Goal: Task Accomplishment & Management: Complete application form

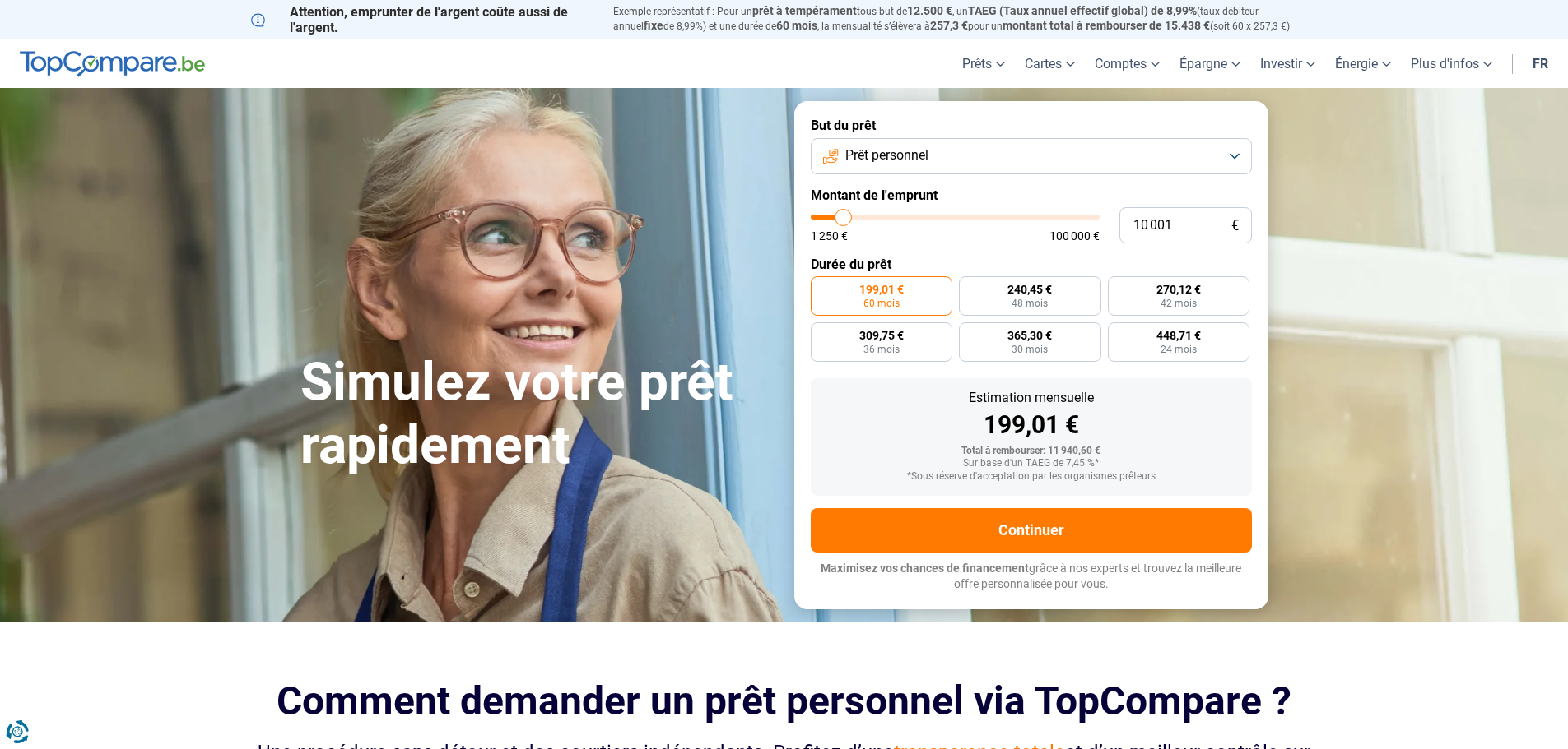
type input "11 000"
type input "11000"
type input "11 750"
type input "11750"
type input "12 500"
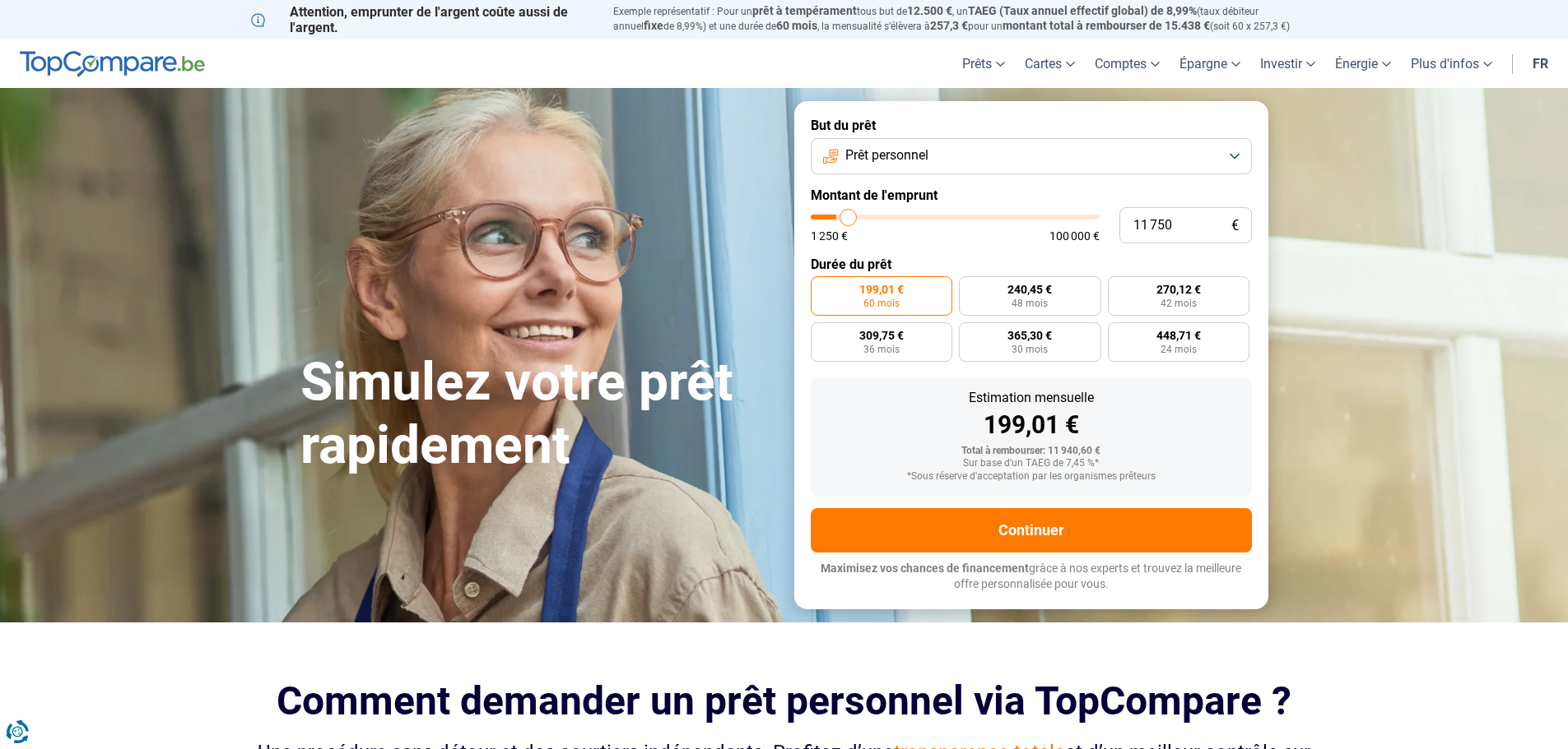
type input "12500"
type input "12 750"
type input "12750"
type input "13 000"
type input "13000"
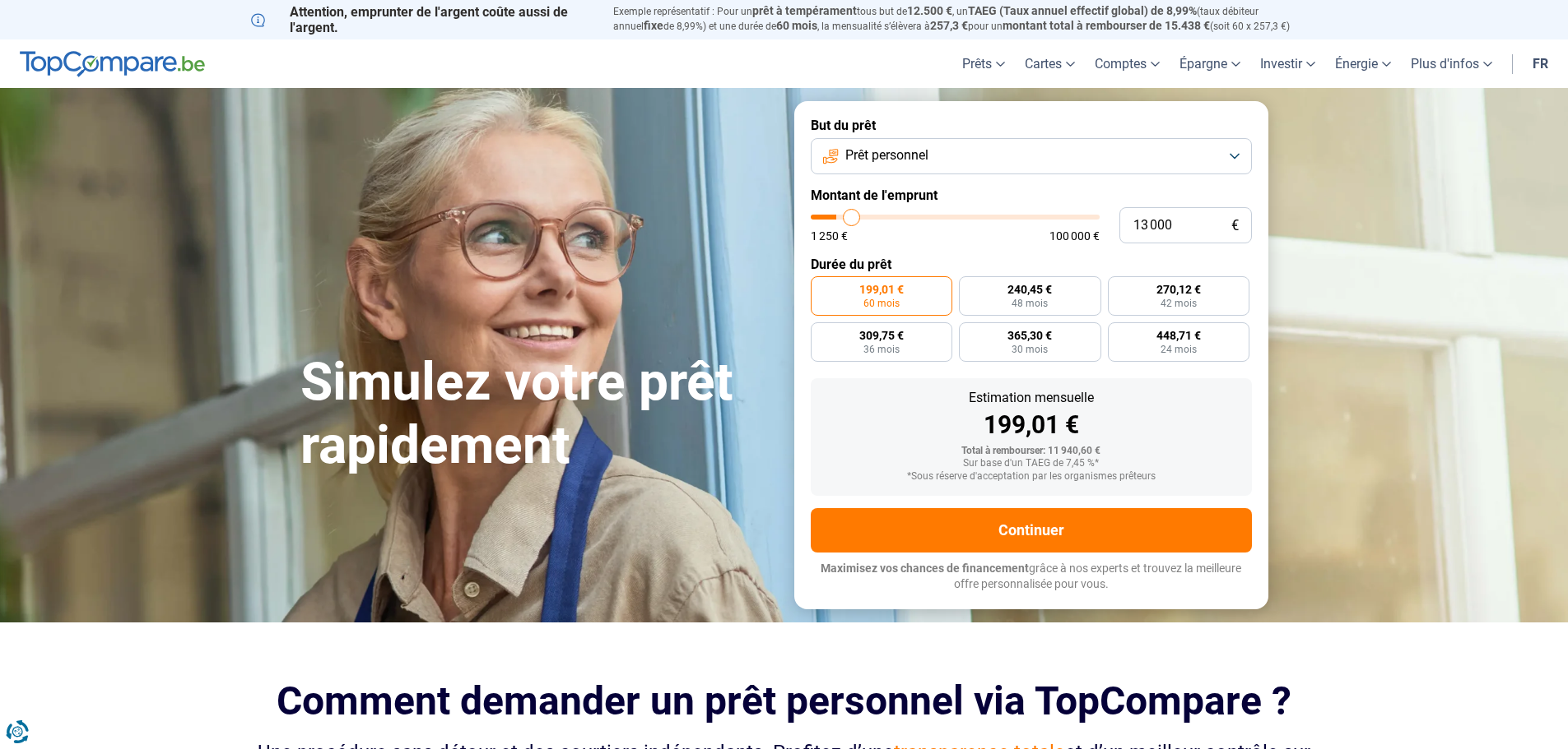
type input "13 250"
type input "13250"
type input "14 000"
type input "14000"
type input "14 250"
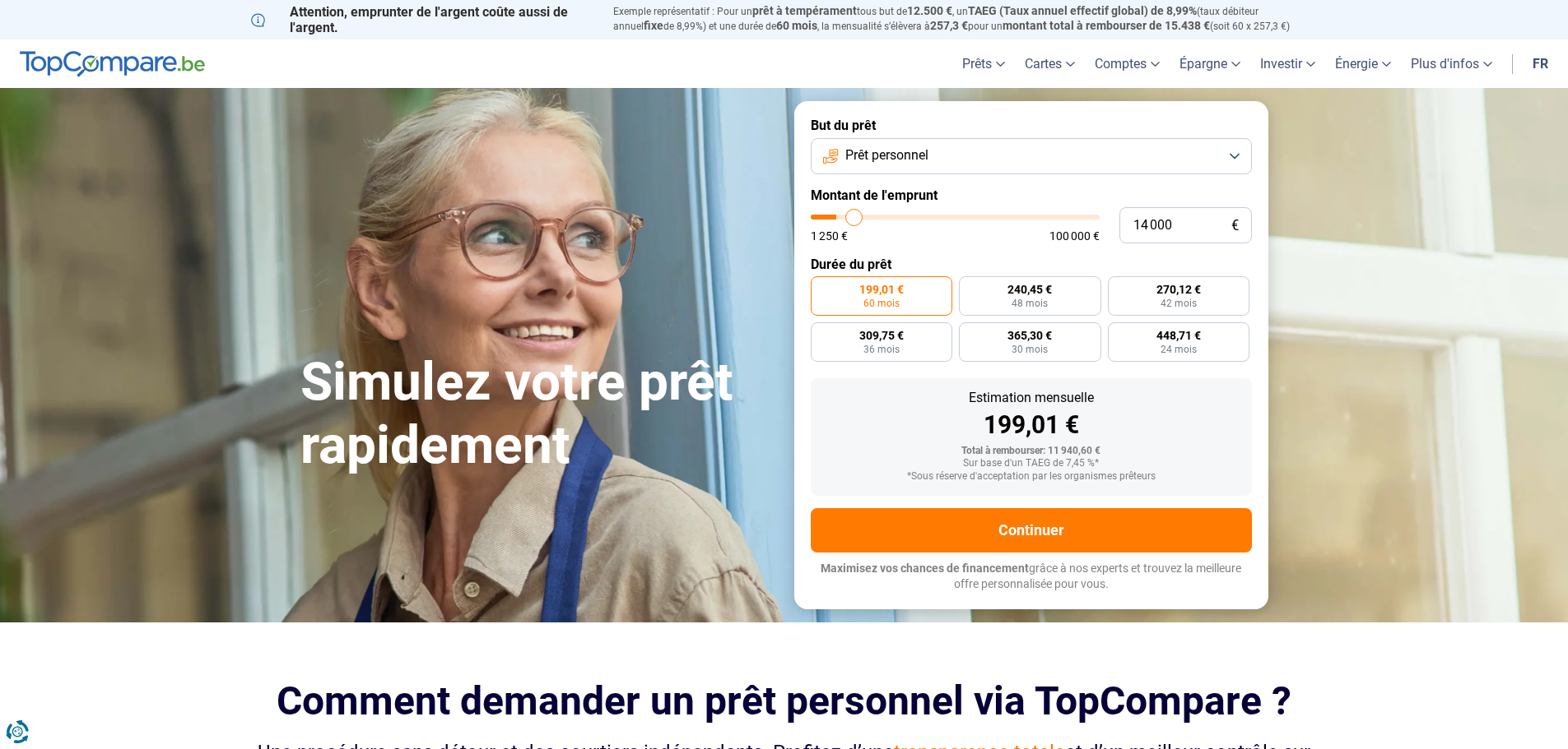
type input "14250"
type input "14 500"
type input "14500"
type input "14 750"
type input "14750"
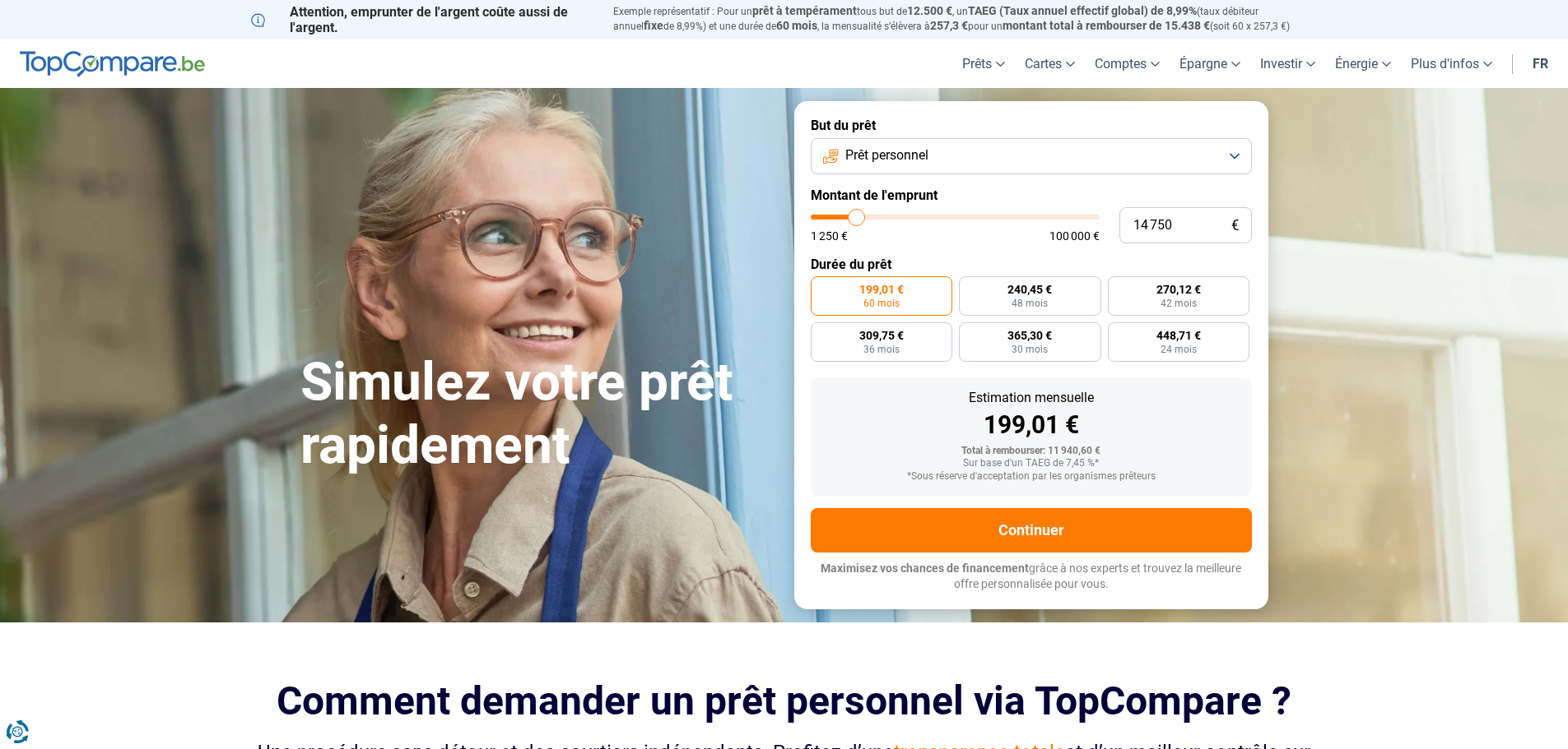
type input "15 500"
type input "15500"
type input "15 750"
type input "15750"
type input "16 250"
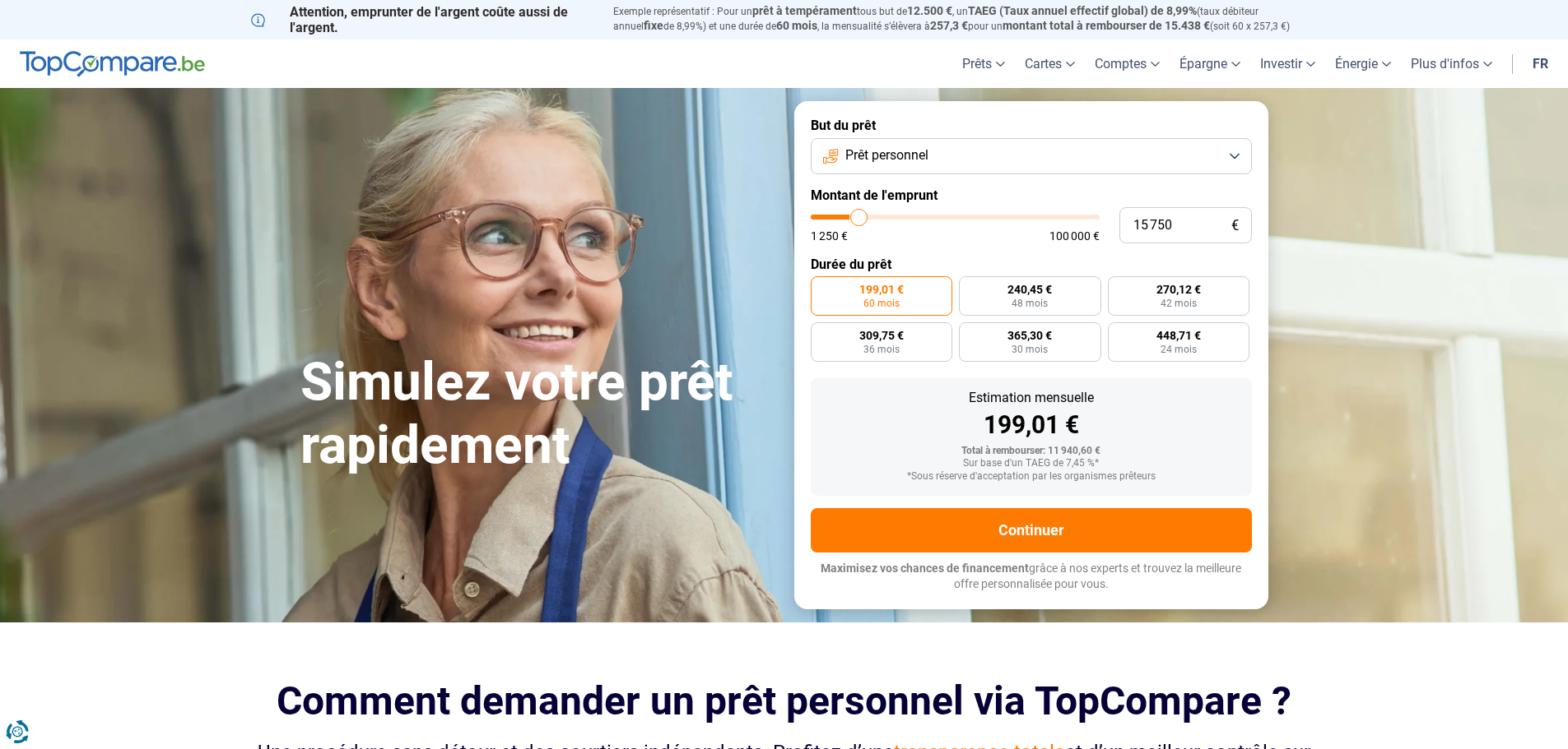
type input "16250"
type input "16 500"
type input "16500"
type input "17 000"
type input "17000"
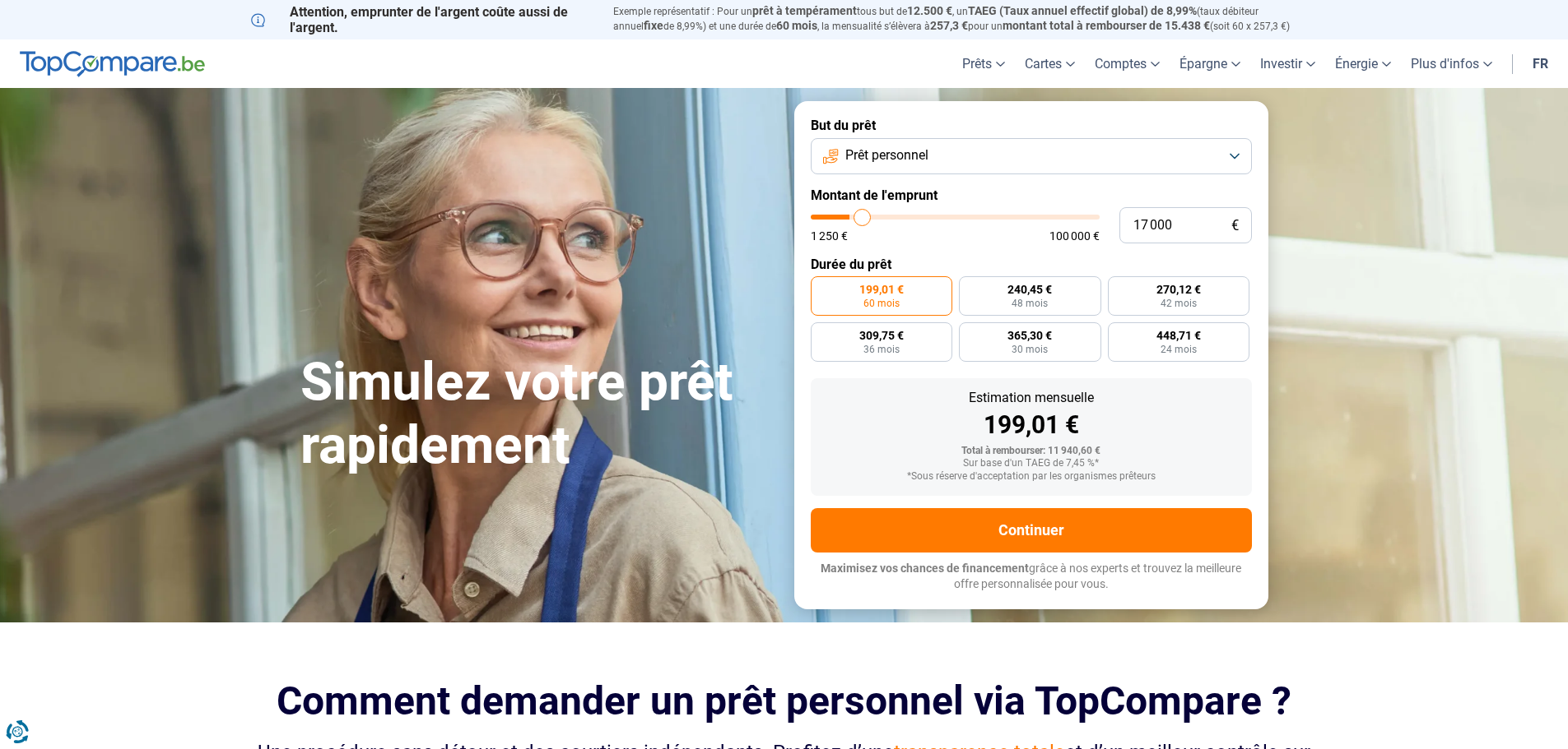
type input "17 250"
type input "17250"
type input "17 500"
type input "17500"
type input "17 750"
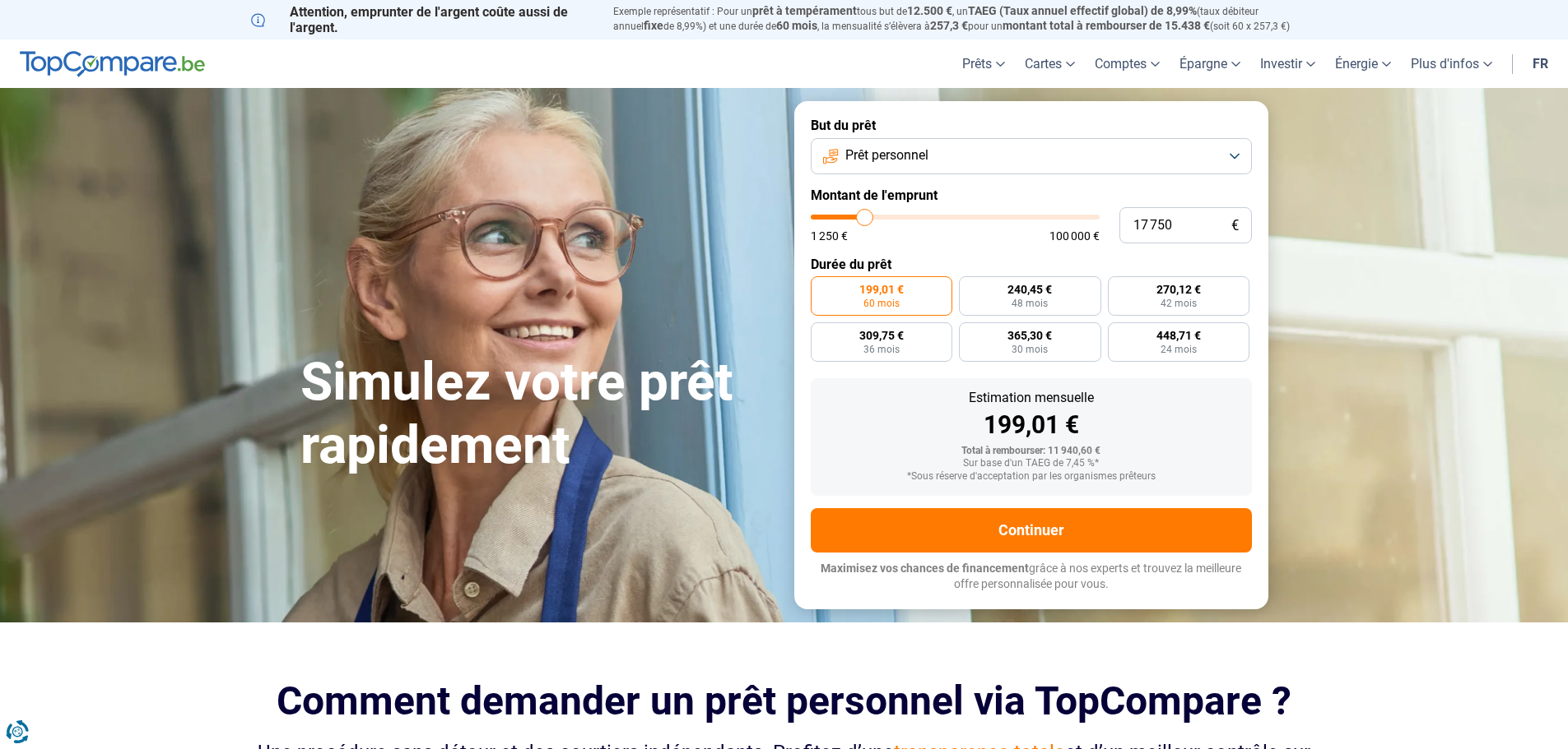
drag, startPoint x: 841, startPoint y: 213, endPoint x: 870, endPoint y: 228, distance: 32.6
type input "17750"
click at [865, 219] on input "range" at bounding box center [955, 216] width 289 height 5
radio input "false"
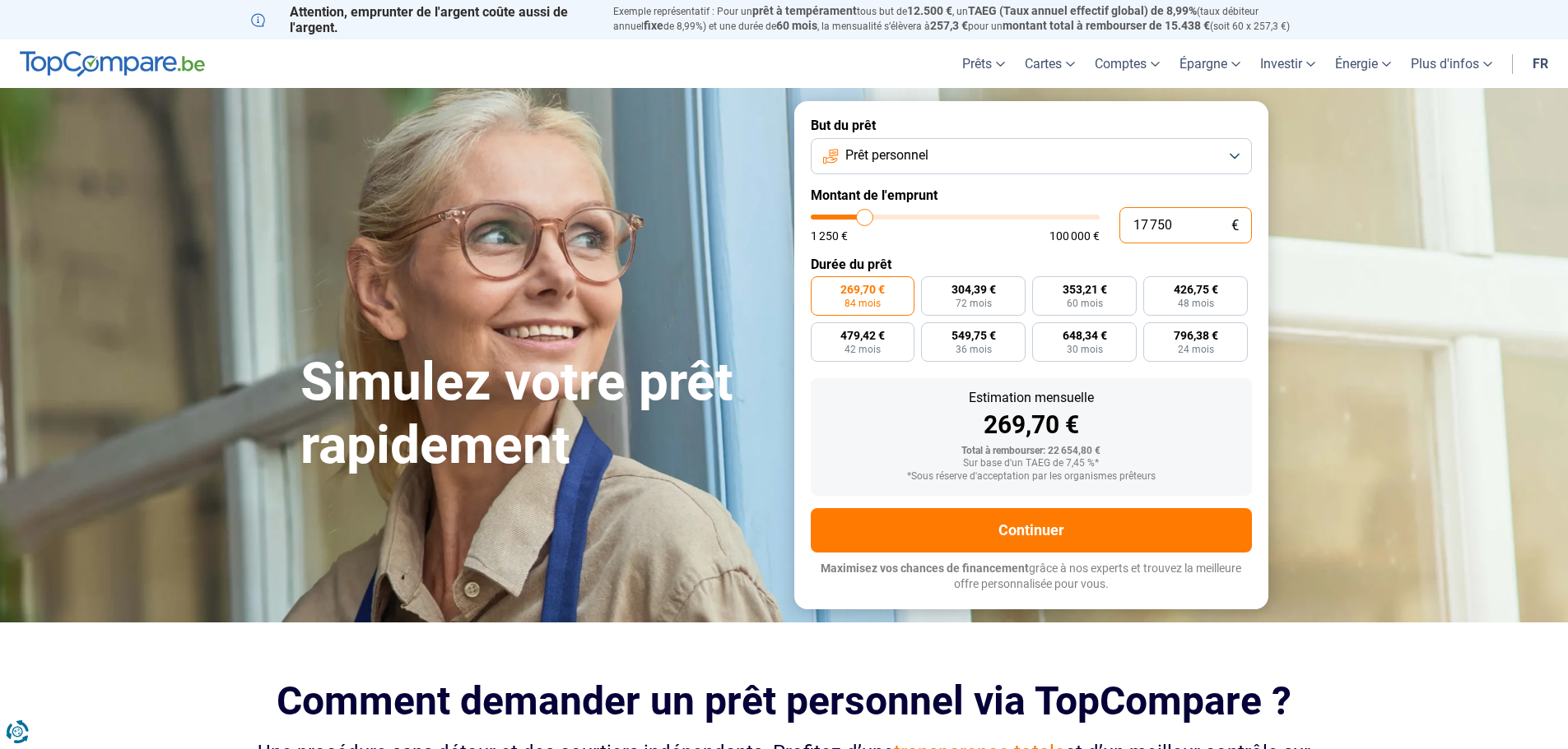
drag, startPoint x: 1176, startPoint y: 225, endPoint x: 1073, endPoint y: 233, distance: 103.3
click at [1073, 233] on div "17 750 € 1 250 € 100 000 €" at bounding box center [1031, 225] width 441 height 37
type input "25"
type input "1250"
type input "255"
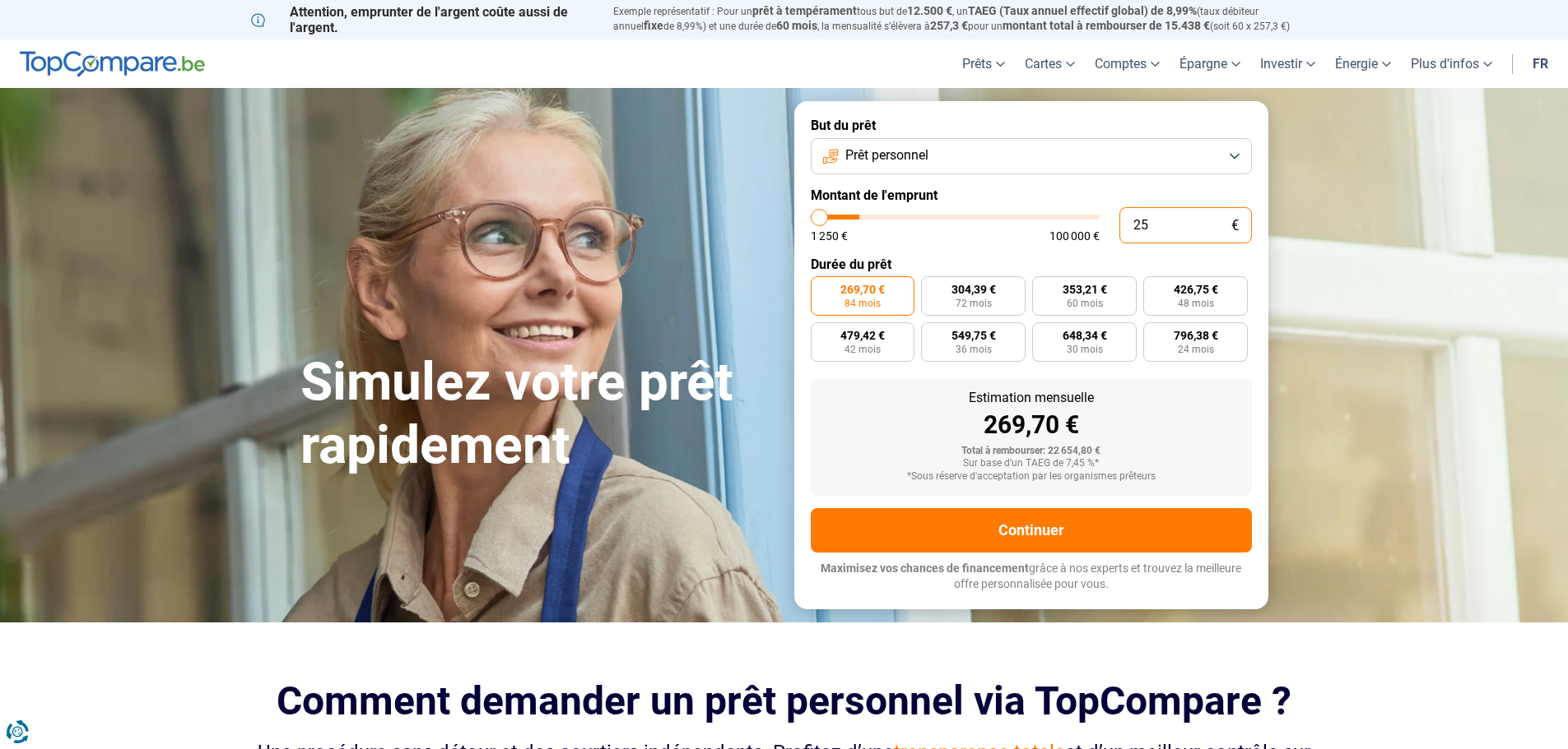
type input "1250"
type input "2 550"
type input "2500"
type input "25 500"
type input "25500"
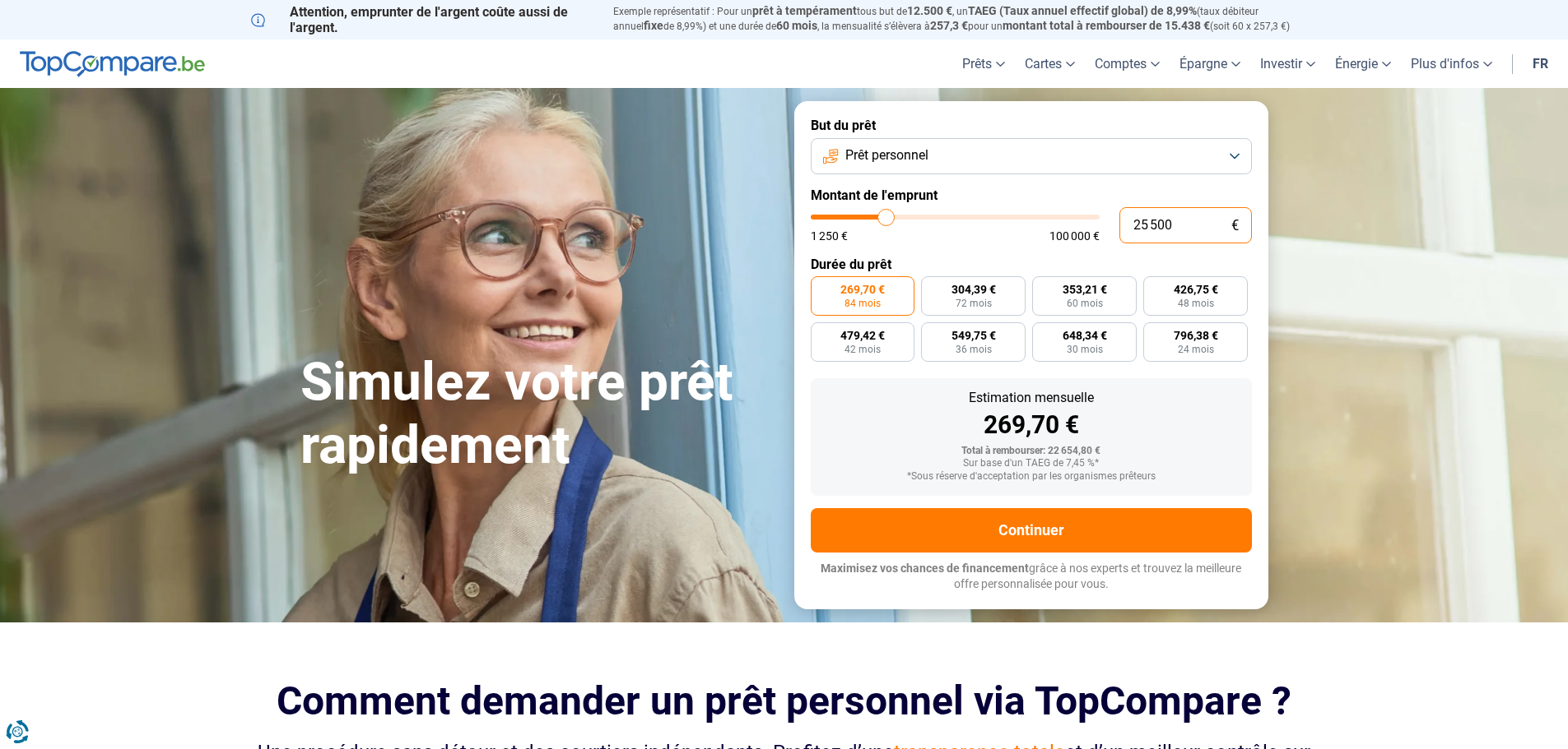
type input "2 550"
type input "2500"
type input "255"
type input "1250"
type input "25"
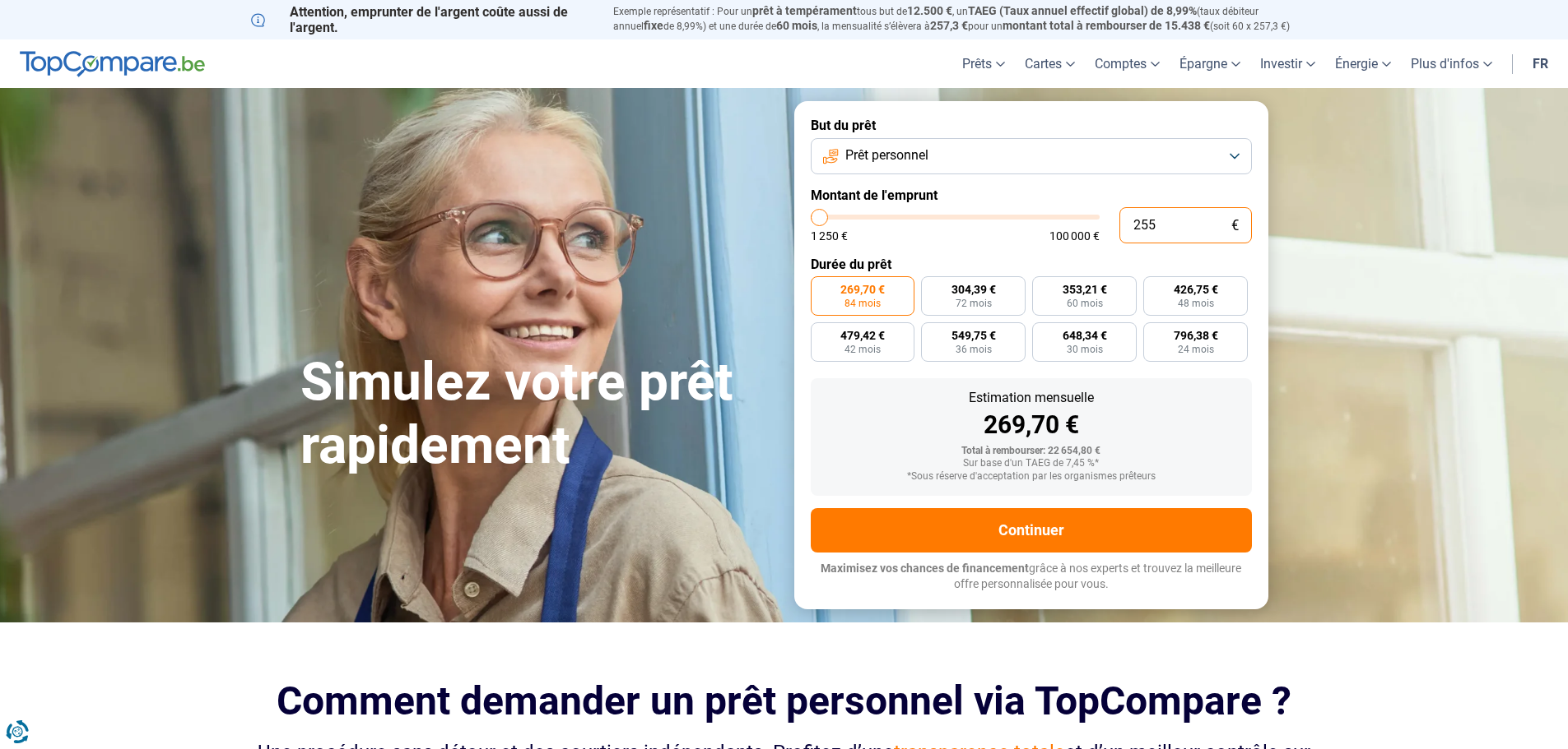
type input "1250"
type input "250"
type input "1250"
type input "2 500"
type input "2500"
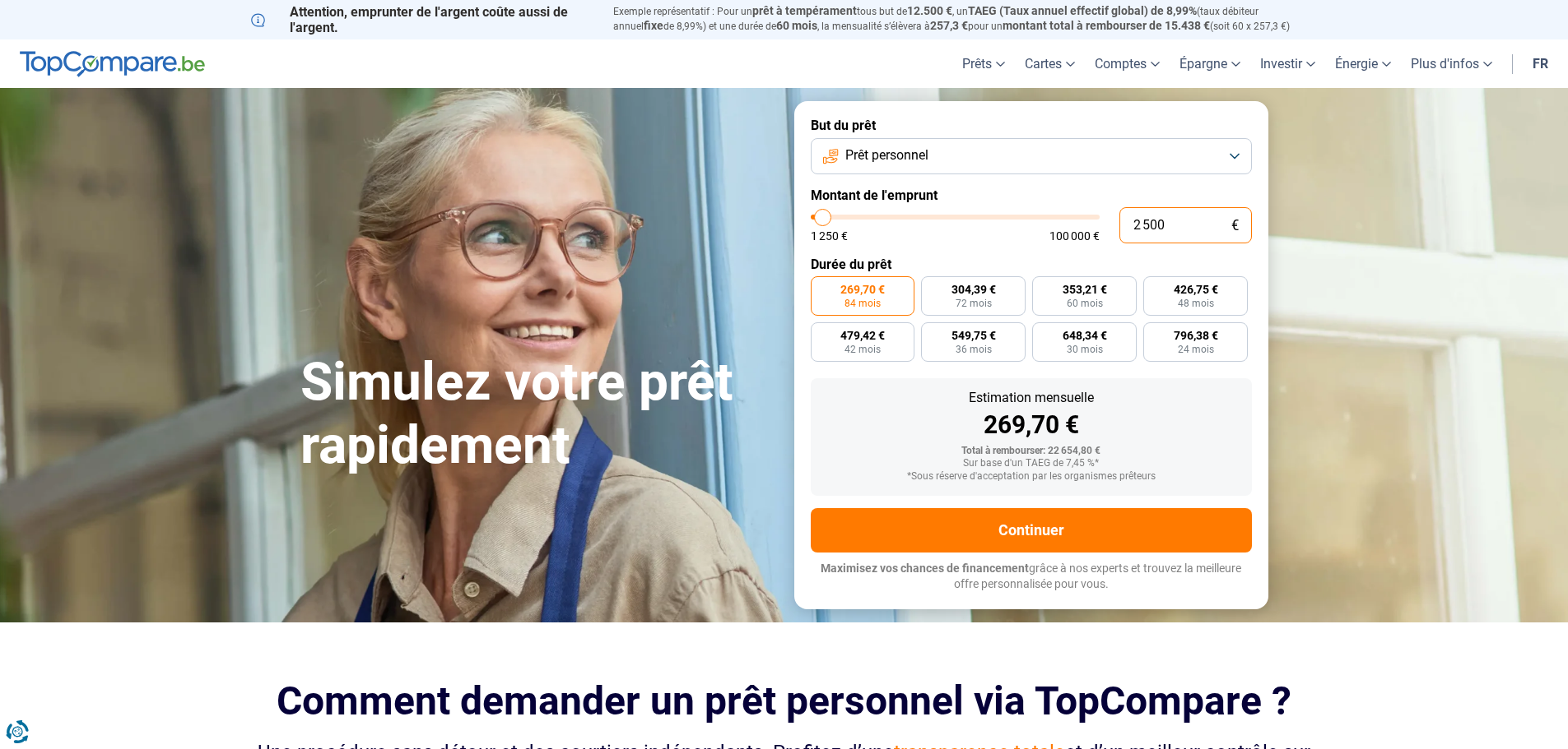
radio input "true"
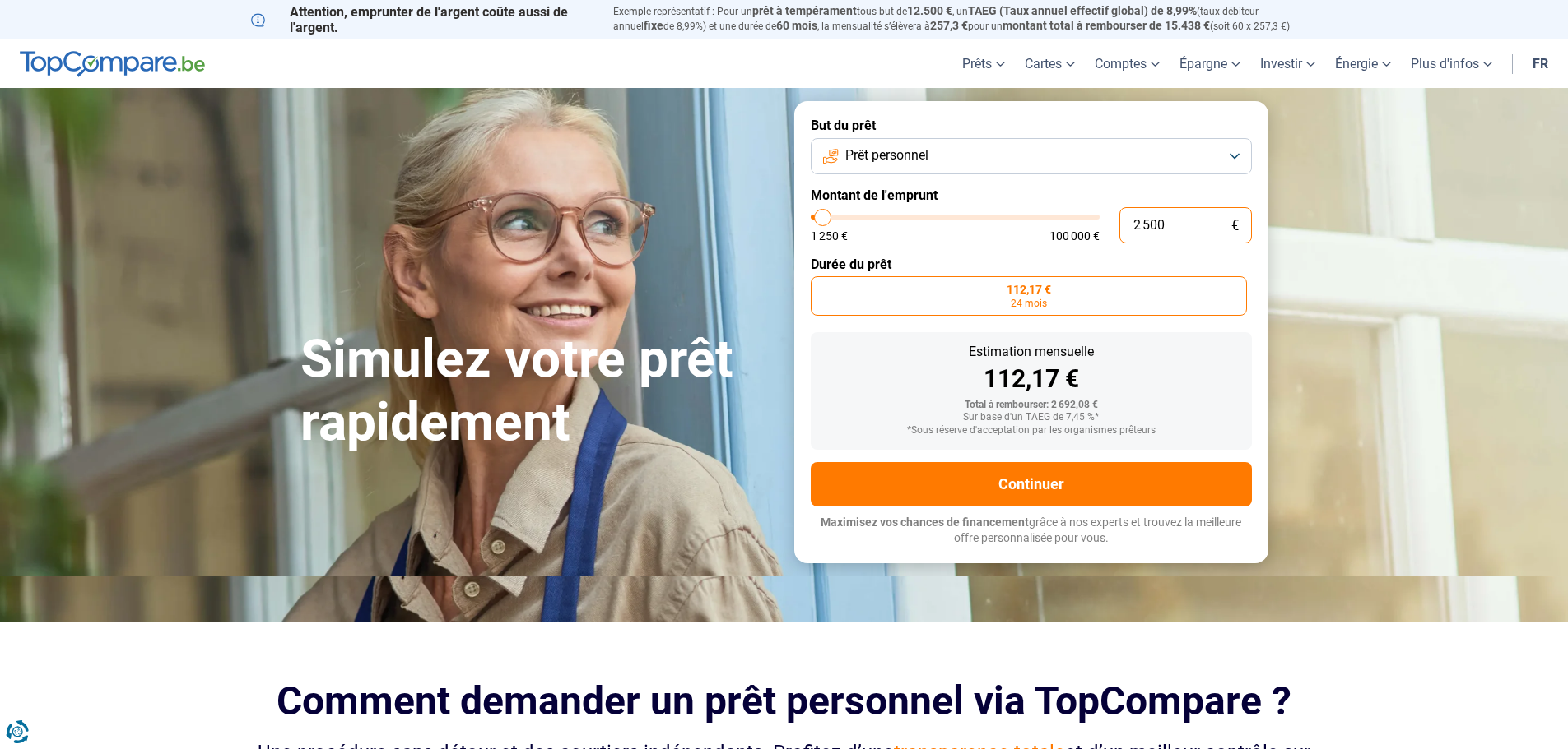
type input "2 500"
drag, startPoint x: 1028, startPoint y: 263, endPoint x: 1045, endPoint y: 262, distance: 17.0
click at [1030, 263] on label "Durée du prêt" at bounding box center [1031, 265] width 441 height 16
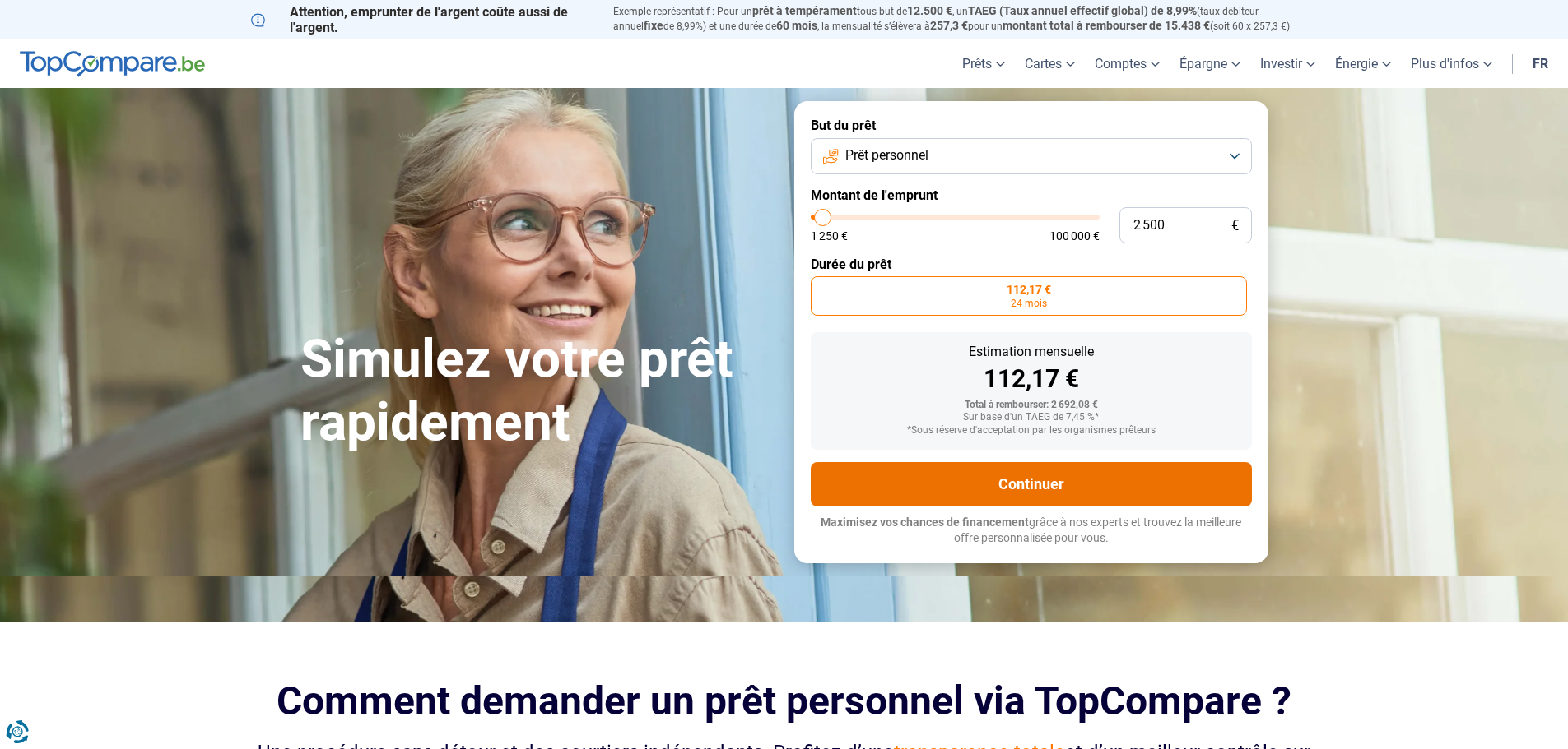
click at [1014, 490] on button "Continuer" at bounding box center [1031, 484] width 441 height 44
